Goal: Find specific page/section: Find specific page/section

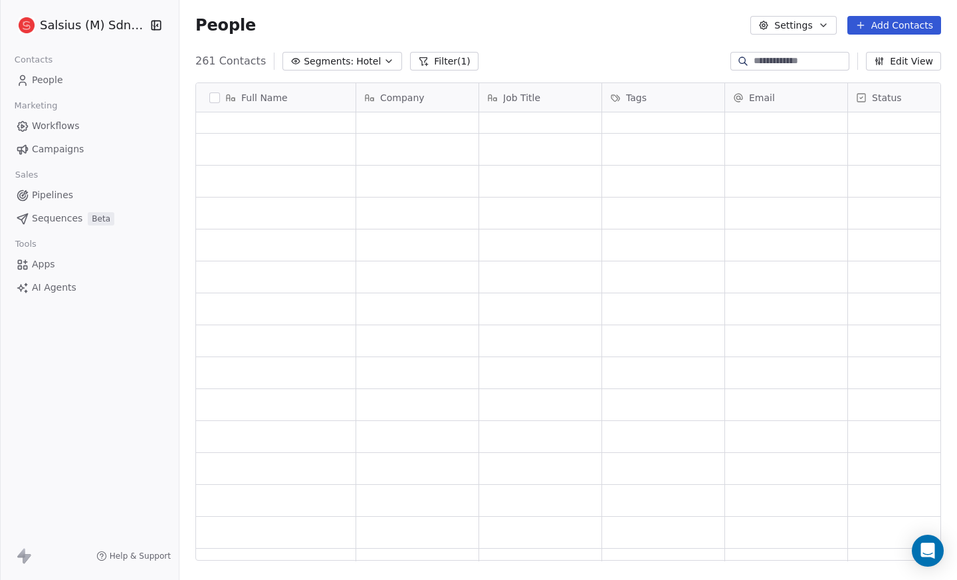
scroll to position [500, 767]
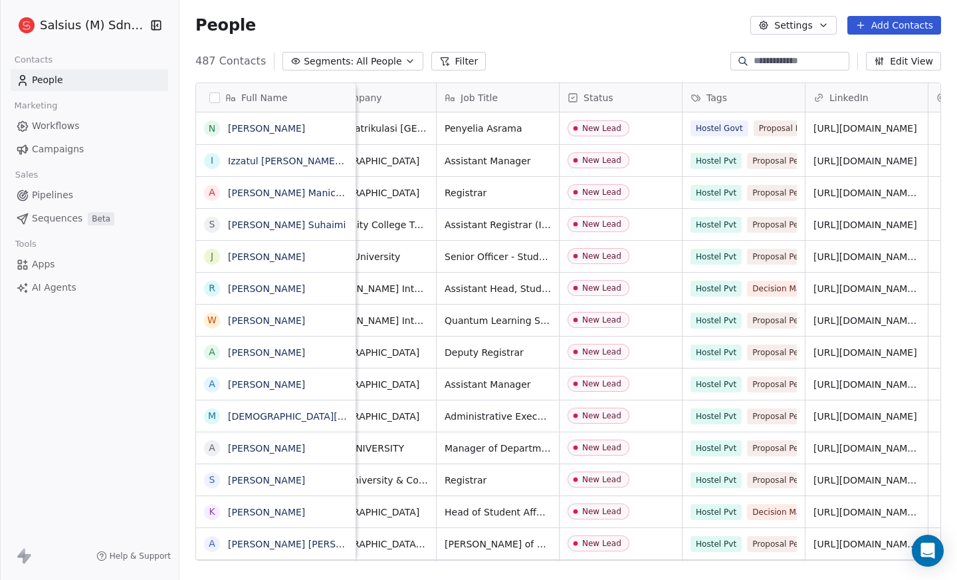
click at [408, 61] on icon "button" at bounding box center [410, 61] width 5 height 3
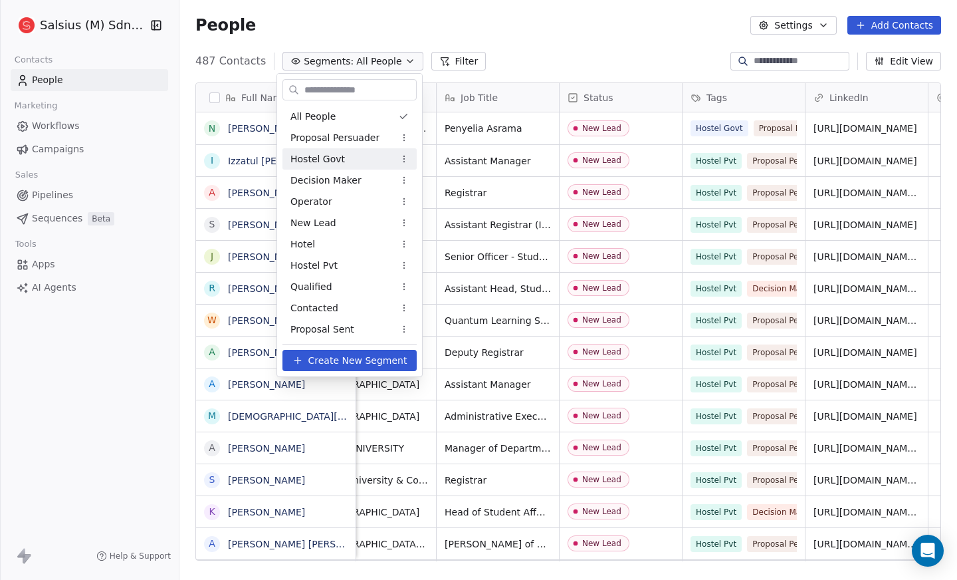
click at [332, 165] on span "Hostel Govt" at bounding box center [318, 159] width 55 height 14
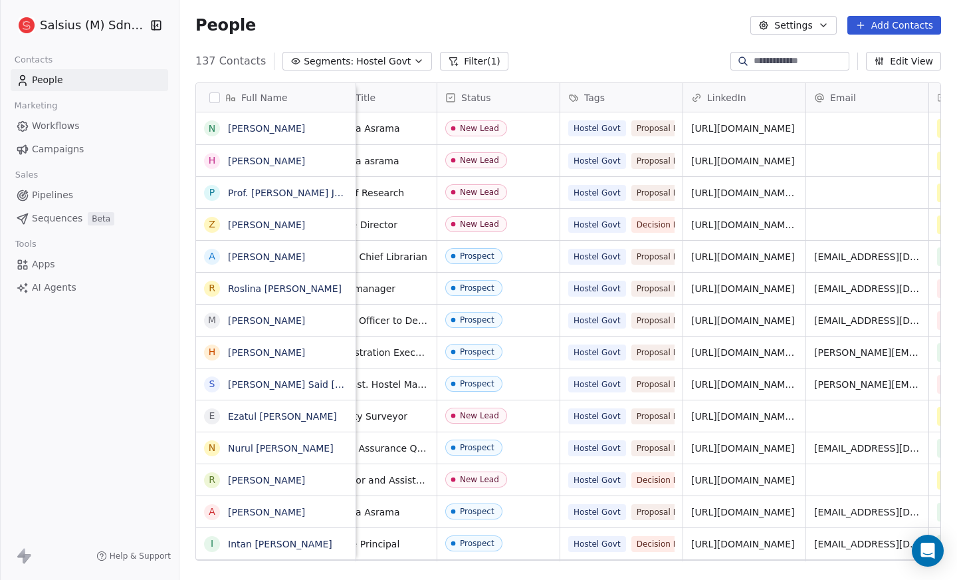
scroll to position [0, 164]
click at [755, 127] on link "[URL][DOMAIN_NAME]" at bounding box center [745, 128] width 104 height 11
